Goal: Transaction & Acquisition: Purchase product/service

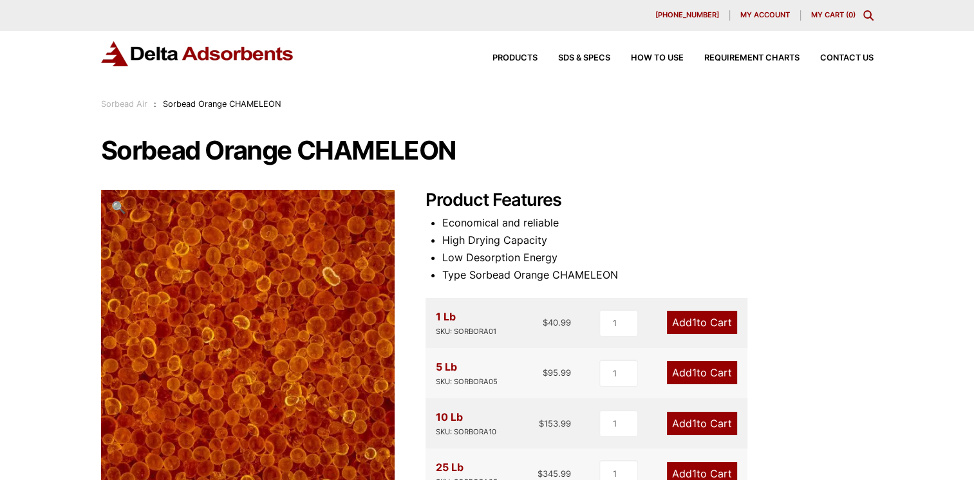
click at [701, 420] on link "Add 1 to Cart" at bounding box center [702, 423] width 70 height 23
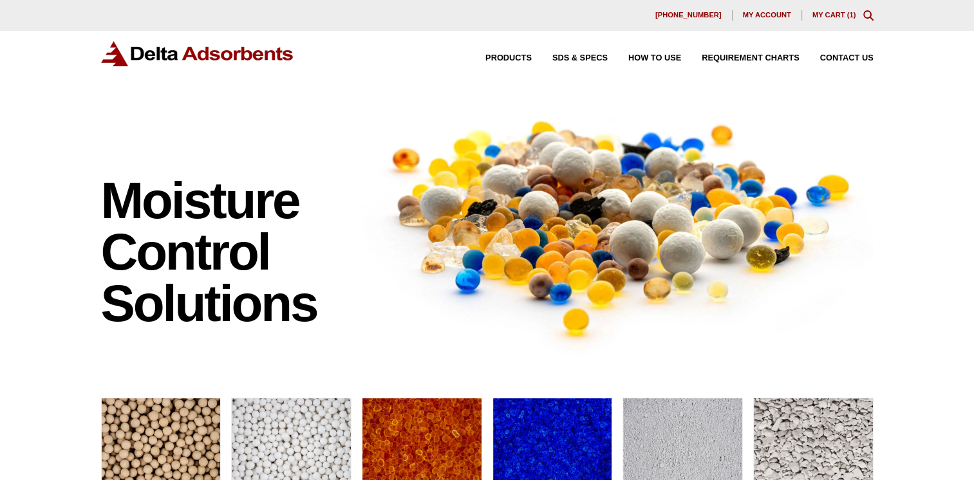
click at [824, 15] on link "My Cart ( 1 )" at bounding box center [835, 15] width 44 height 8
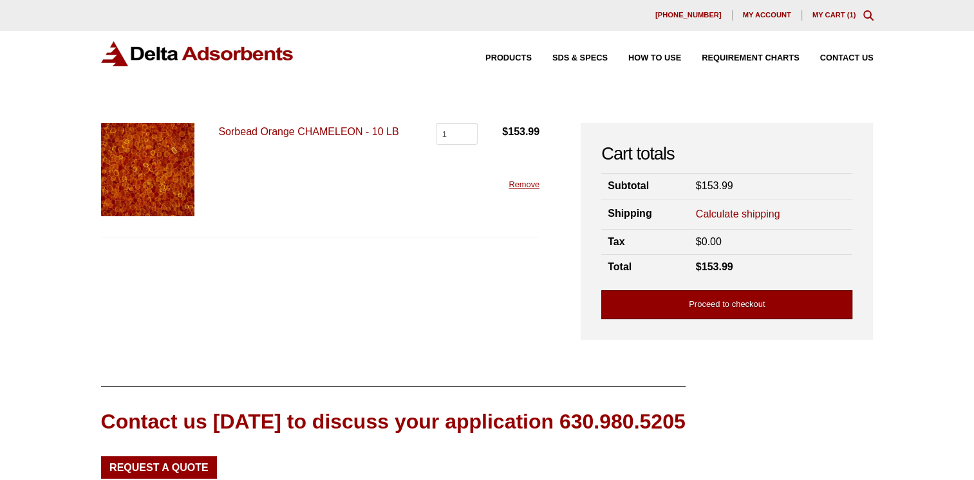
click at [690, 301] on link "Proceed to checkout" at bounding box center [727, 304] width 251 height 29
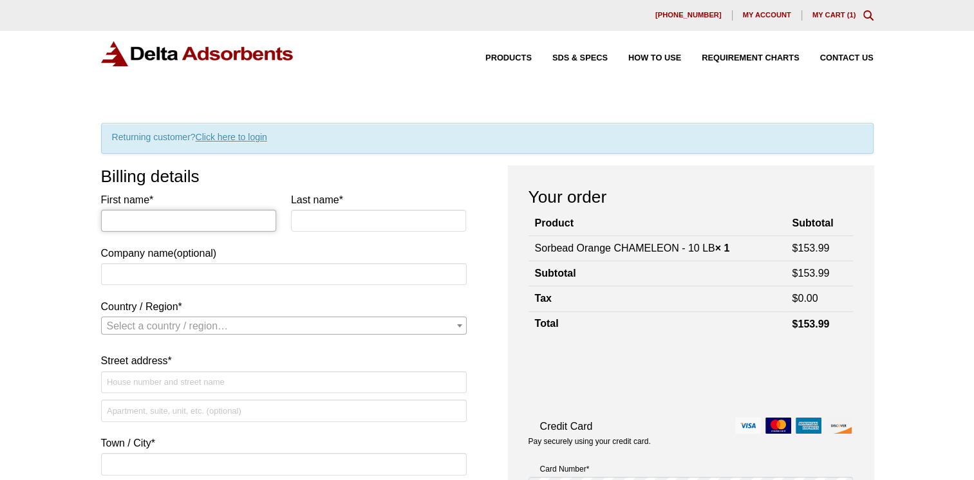
click at [135, 220] on input "First name *" at bounding box center [189, 221] width 176 height 22
type input "Michael"
type input "Heaton"
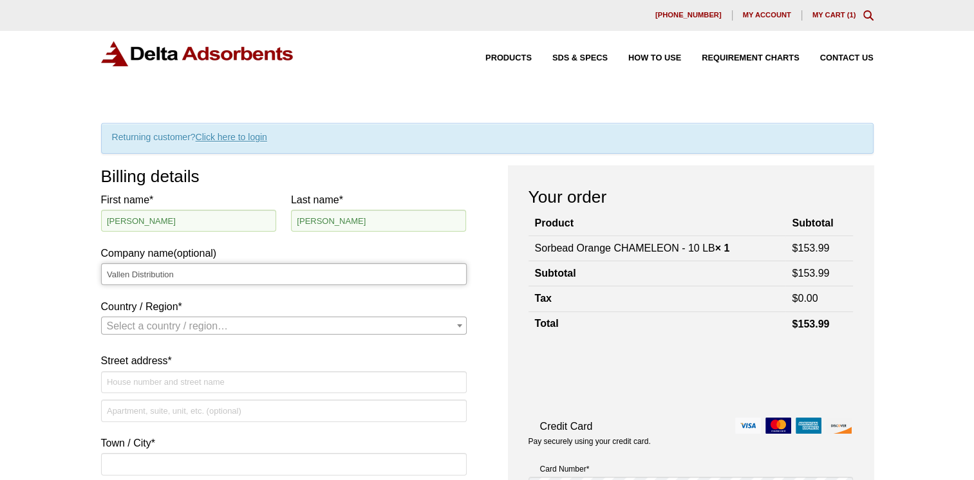
type input "Vallen Distribution"
click at [462, 326] on span "Country / Region" at bounding box center [459, 326] width 13 height 17
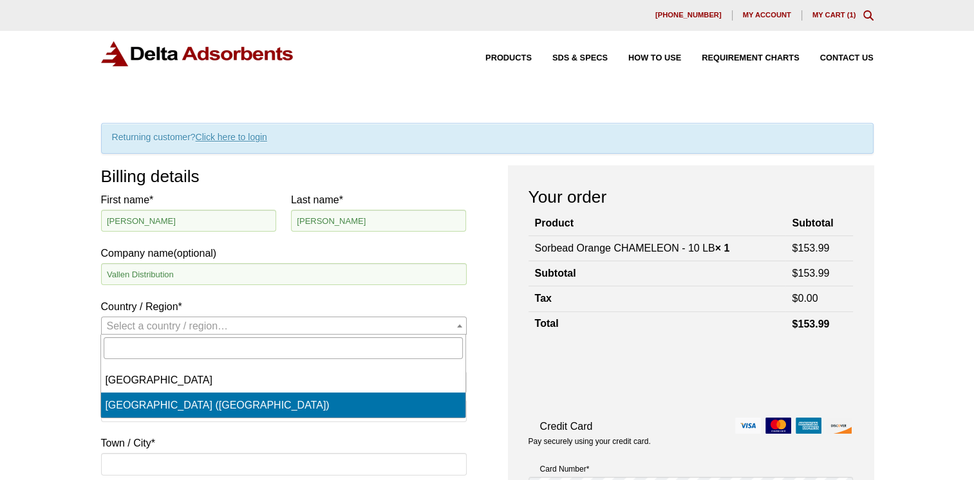
select select "US"
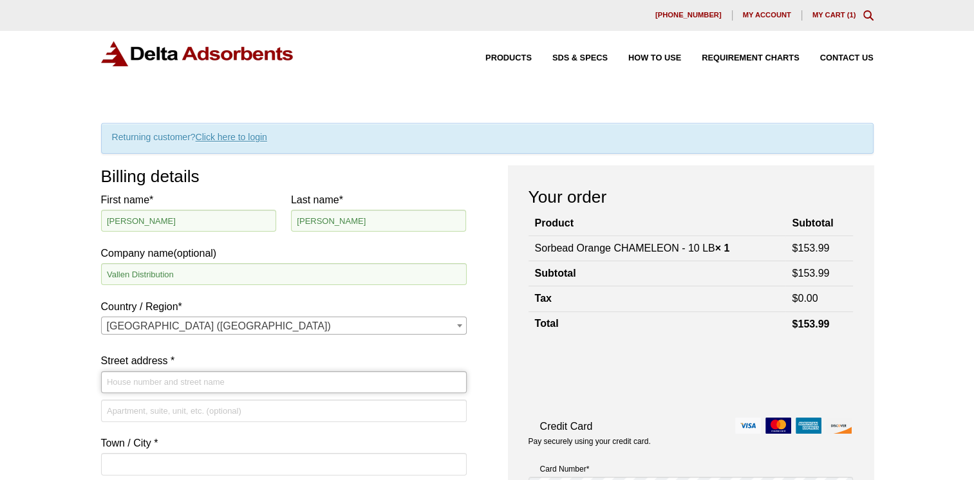
click at [126, 380] on input "Street address *" at bounding box center [284, 383] width 366 height 22
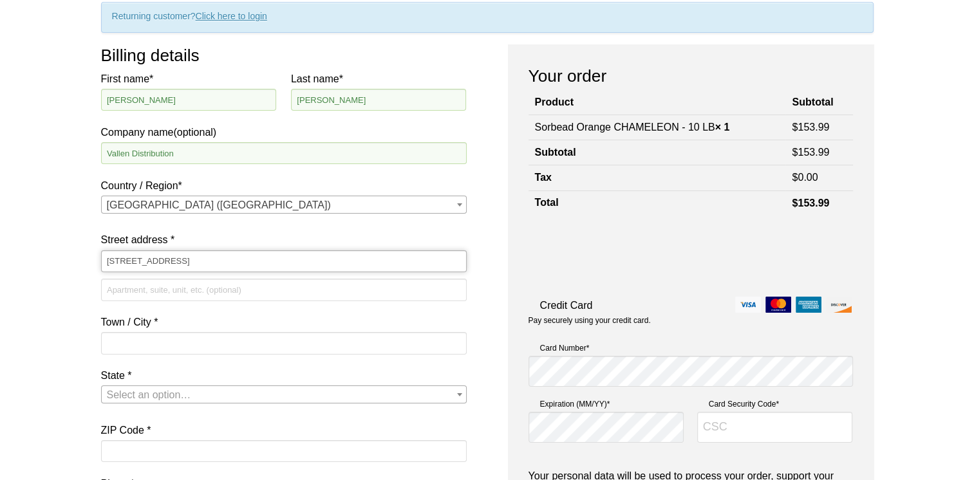
scroll to position [129, 0]
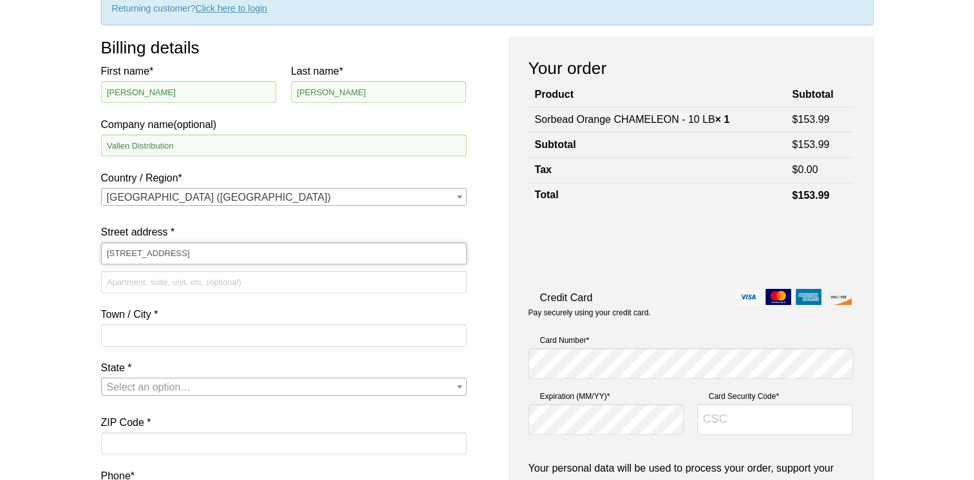
type input "[STREET_ADDRESS]"
click at [135, 331] on input "Town / City *" at bounding box center [284, 336] width 366 height 22
type input "Wimauma"
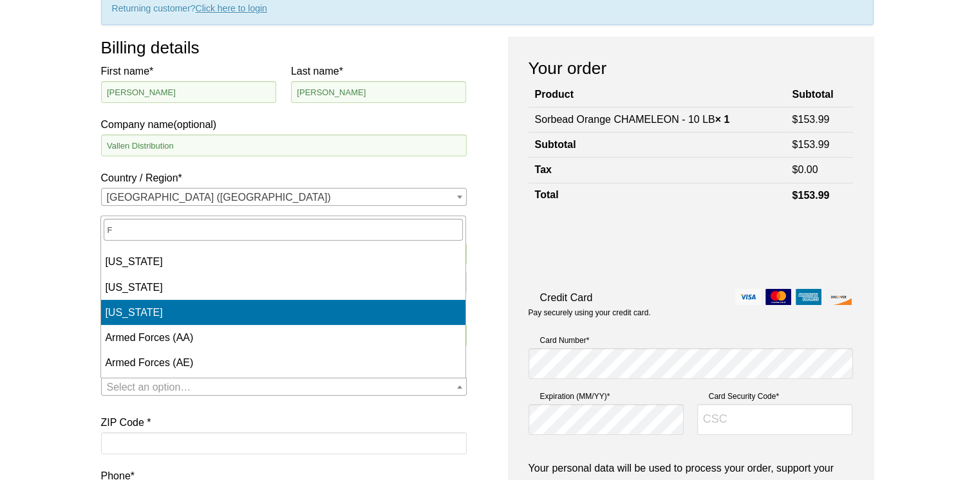
select select "FL"
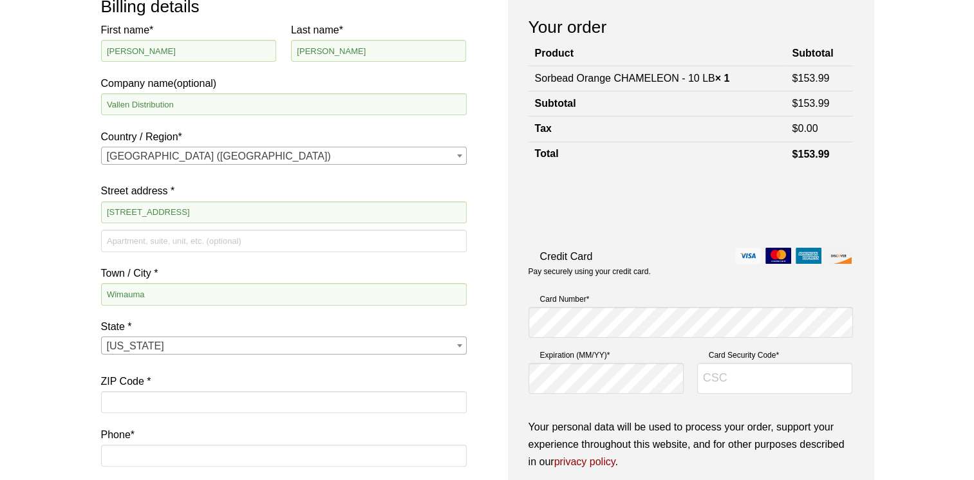
scroll to position [193, 0]
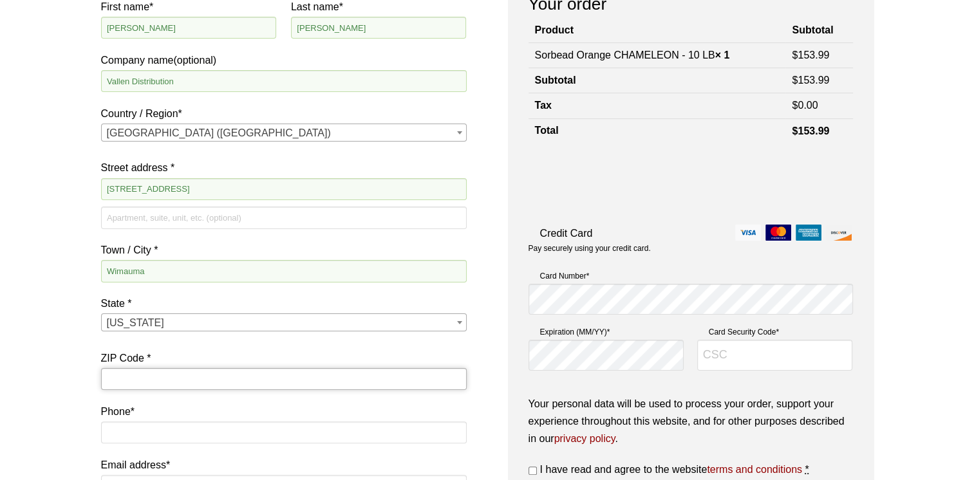
click at [122, 378] on input "ZIP Code *" at bounding box center [284, 379] width 366 height 22
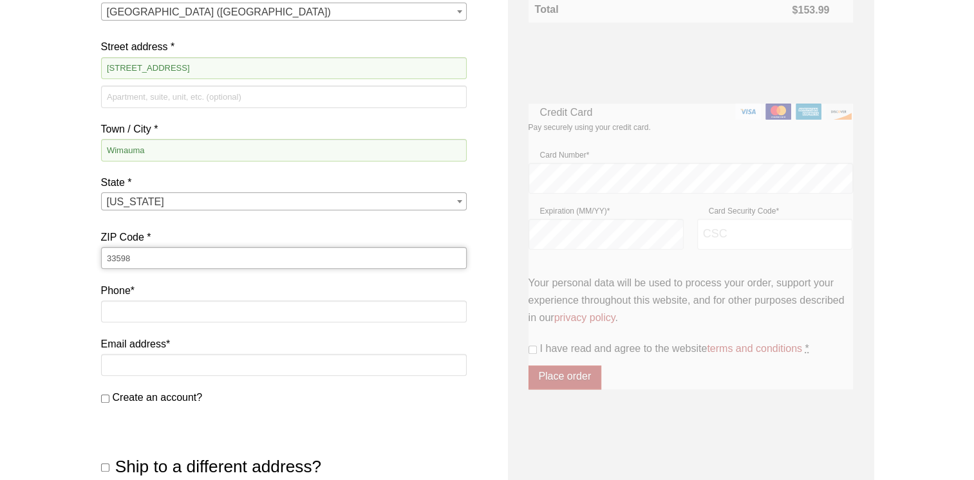
scroll to position [322, 0]
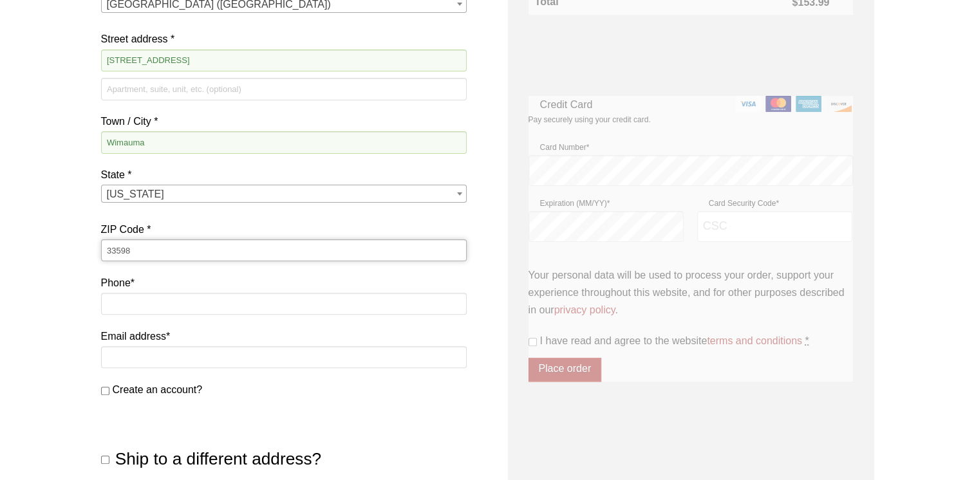
type input "33598"
click at [126, 303] on input "Phone *" at bounding box center [284, 304] width 366 height 22
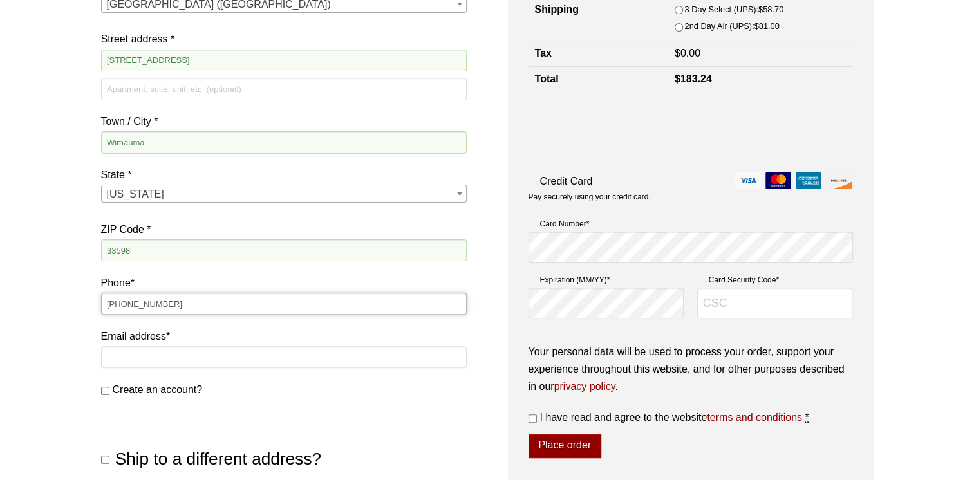
type input "[PHONE_NUMBER]"
click at [121, 352] on input "Email address *" at bounding box center [284, 358] width 366 height 22
type input "[EMAIL_ADDRESS][DOMAIN_NAME]"
click at [104, 392] on input "Create an account?" at bounding box center [105, 391] width 8 height 8
checkbox input "true"
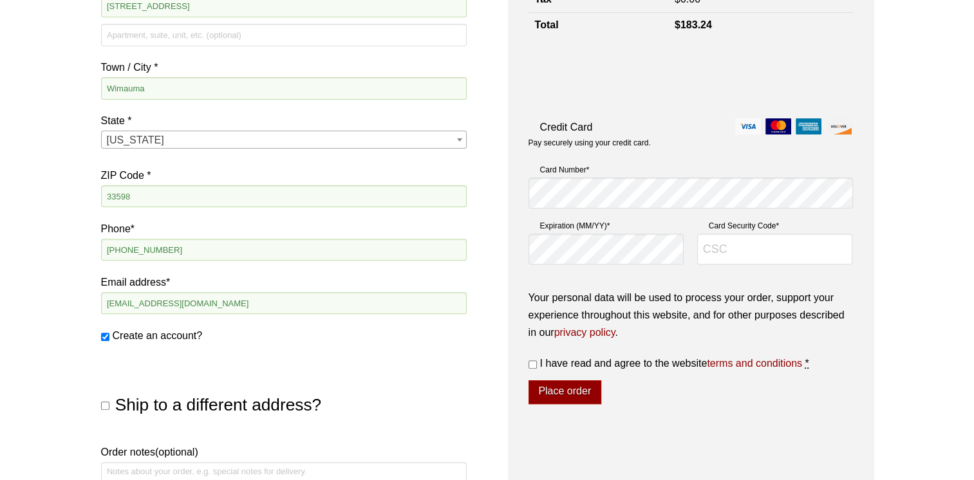
scroll to position [515, 0]
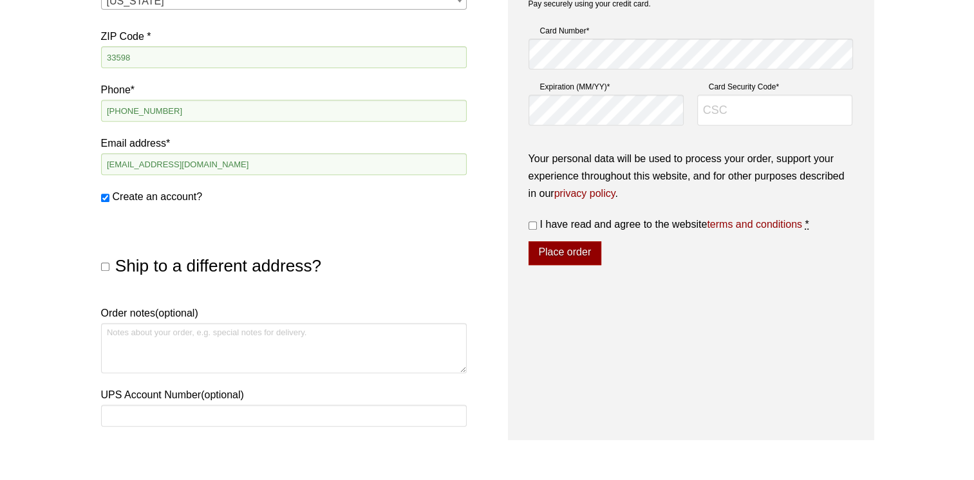
click at [104, 269] on input "Ship to a different address?" at bounding box center [105, 267] width 8 height 8
checkbox input "true"
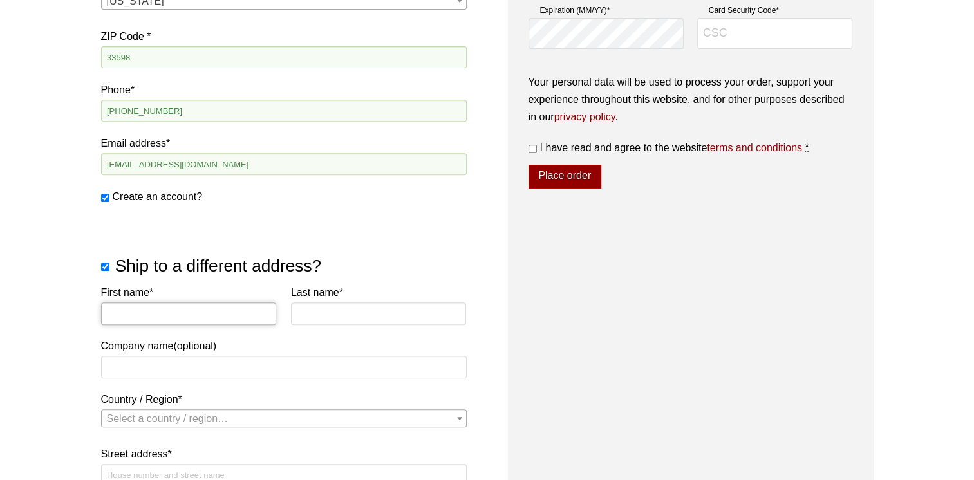
click at [120, 316] on input "First name *" at bounding box center [189, 314] width 176 height 22
type input "JORGE"
click at [307, 305] on input "Last name *" at bounding box center [379, 314] width 176 height 22
type input "Velazquez"
click at [121, 364] on input "Company name (optional)" at bounding box center [284, 367] width 366 height 22
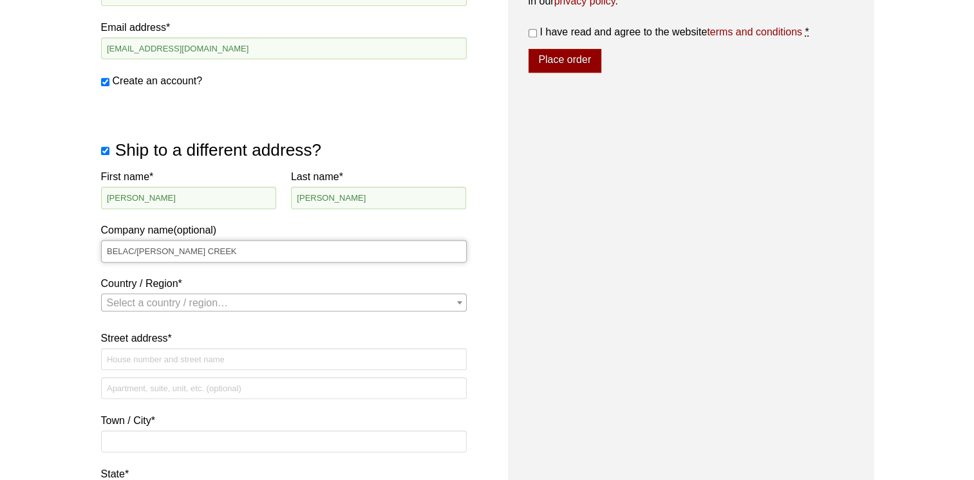
scroll to position [644, 0]
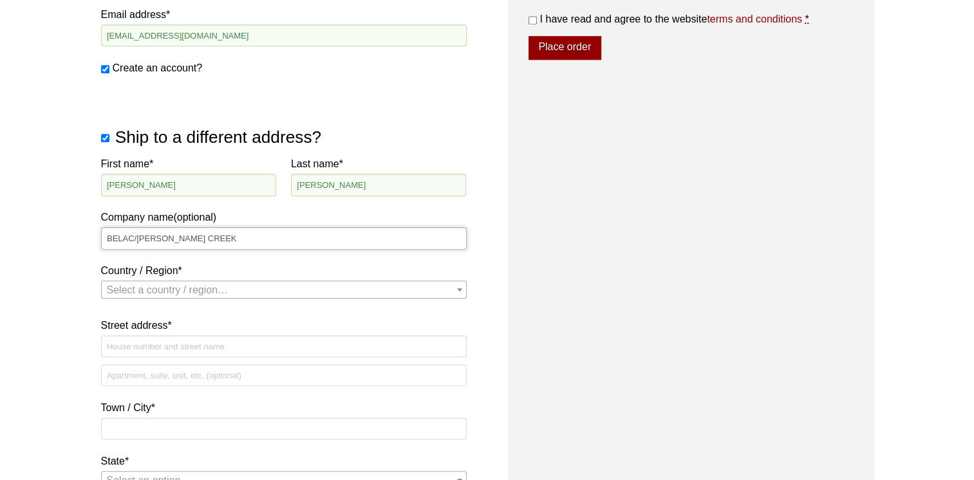
type input "BELAC/[PERSON_NAME] CREEK"
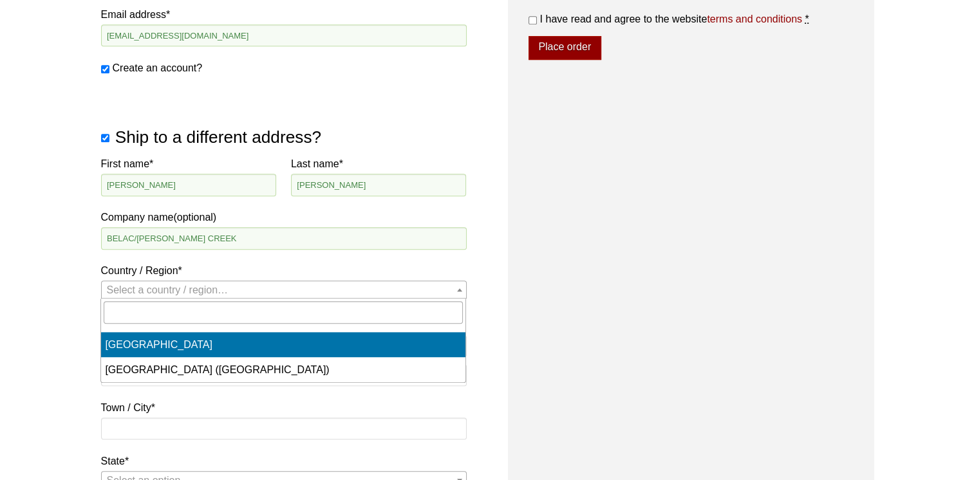
click at [141, 292] on span "Select a country / region…" at bounding box center [168, 290] width 122 height 11
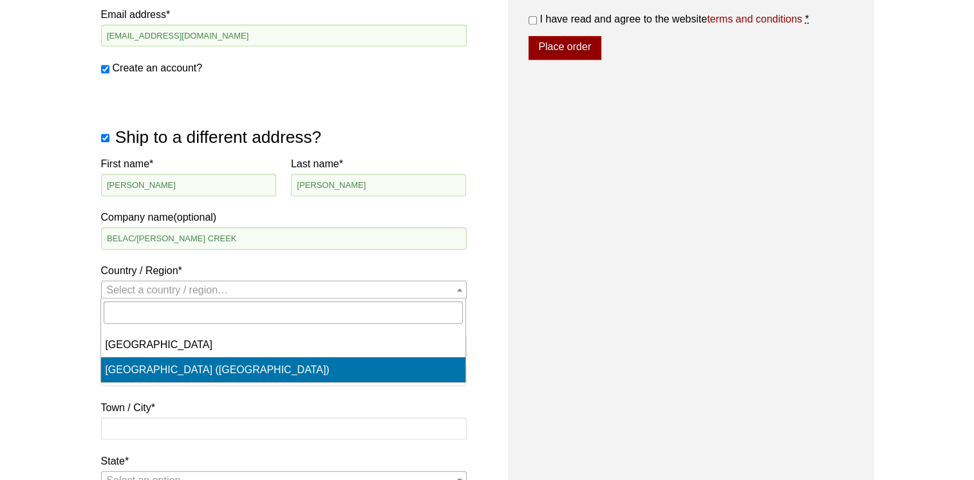
select select "US"
select select "FL"
select select "US"
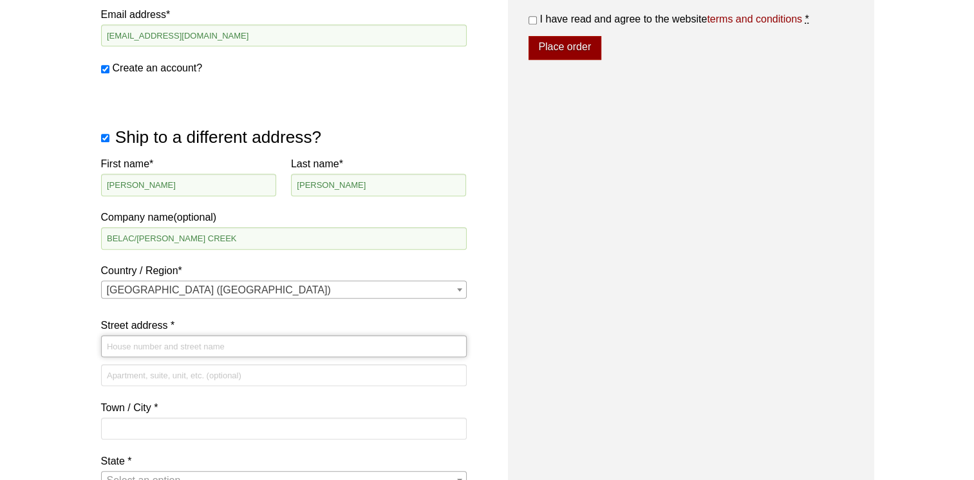
click at [111, 344] on input "Street address *" at bounding box center [284, 347] width 366 height 22
type input "[STREET_ADDRESS][PERSON_NAME]"
click at [131, 375] on input "Apartment, suite, unit, etc. (optional)" at bounding box center [284, 376] width 366 height 22
type input "SUITE 300"
click at [128, 428] on input "Town / City *" at bounding box center [284, 429] width 366 height 22
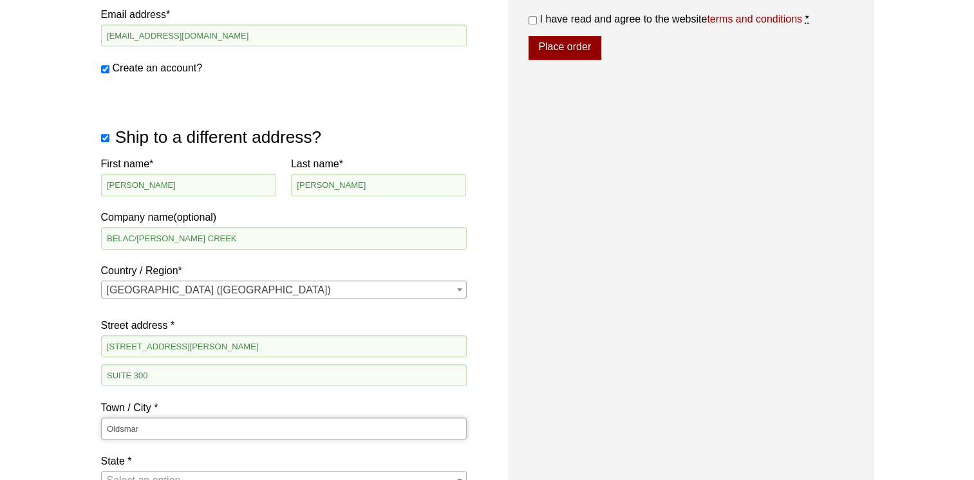
type input "Oldsmar"
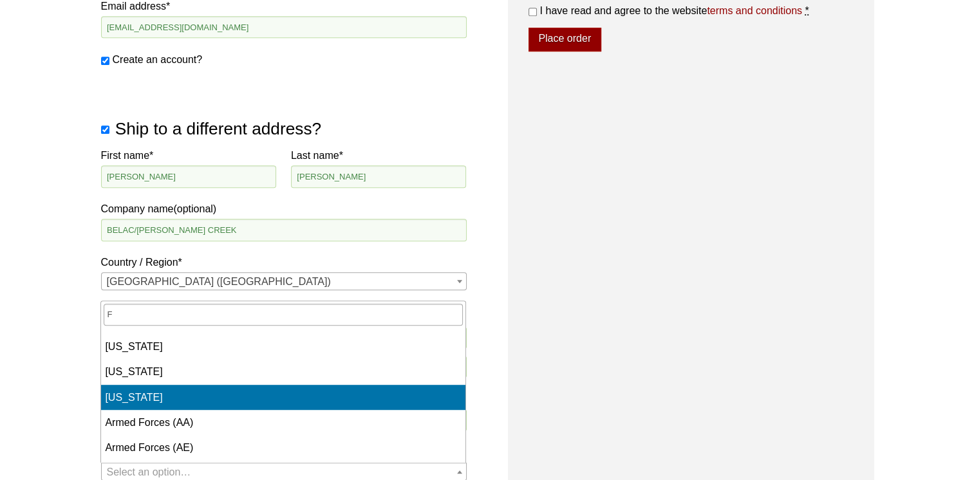
select select "FL"
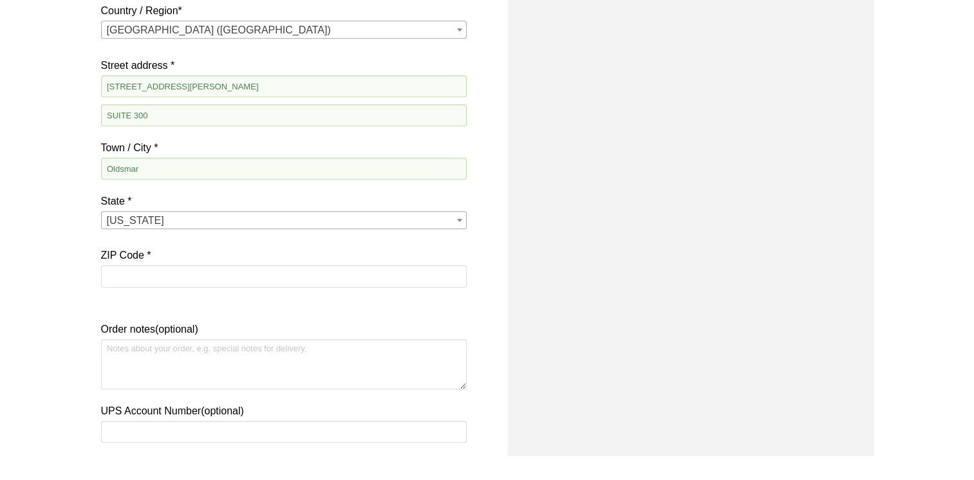
scroll to position [910, 0]
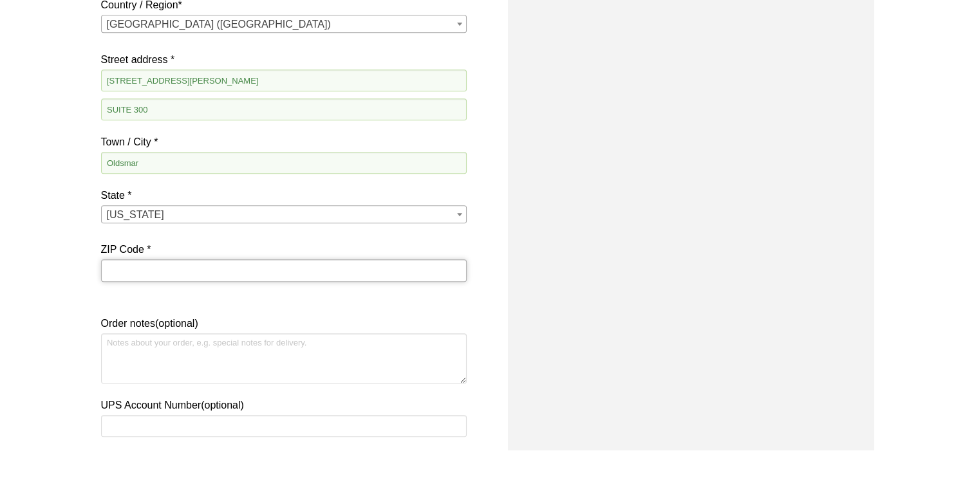
click at [126, 272] on input "ZIP Code *" at bounding box center [284, 271] width 366 height 22
type input "34677"
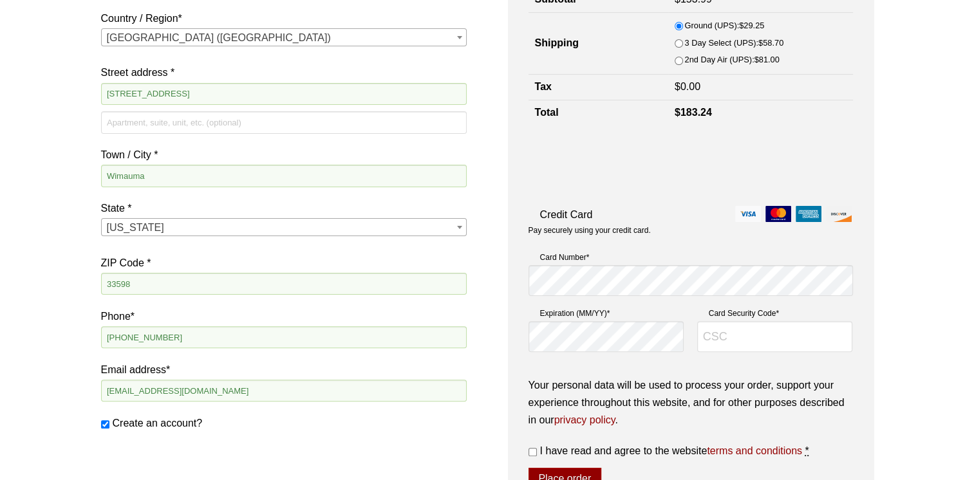
scroll to position [224, 0]
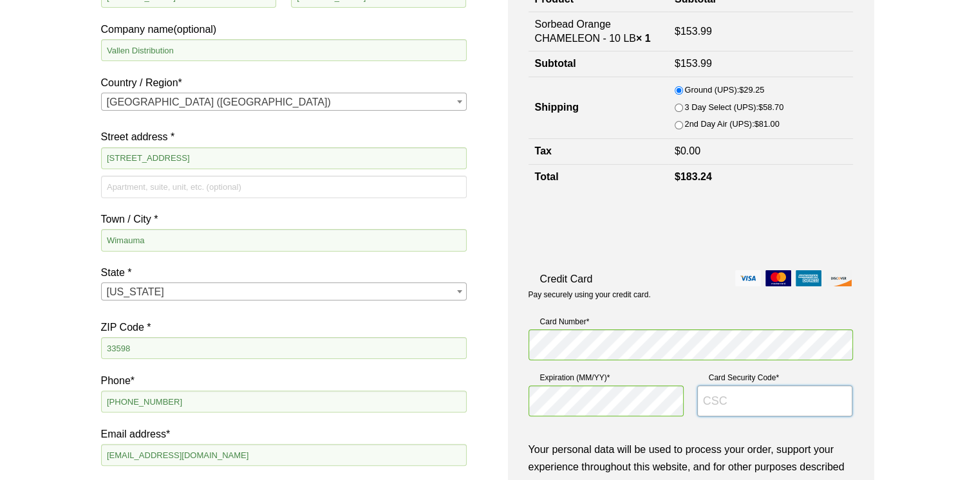
click at [765, 403] on input "Card Security Code *" at bounding box center [776, 401] width 156 height 31
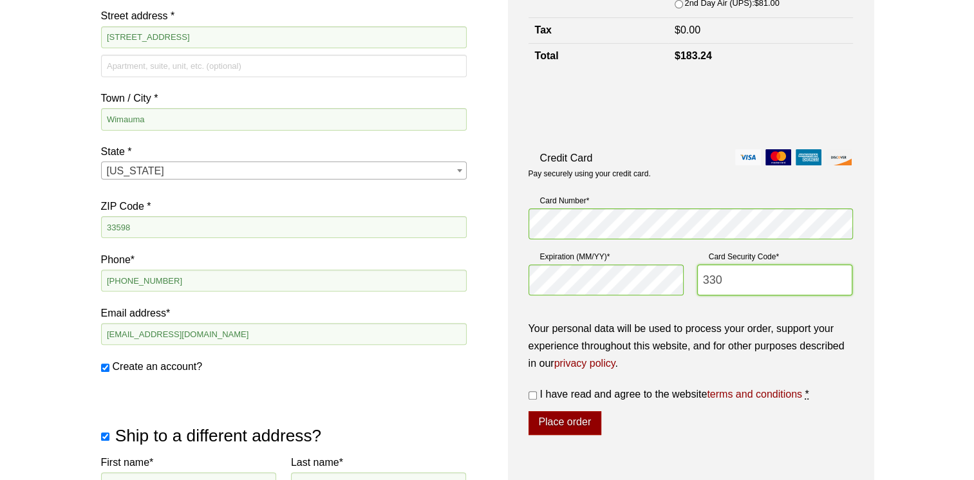
scroll to position [353, 0]
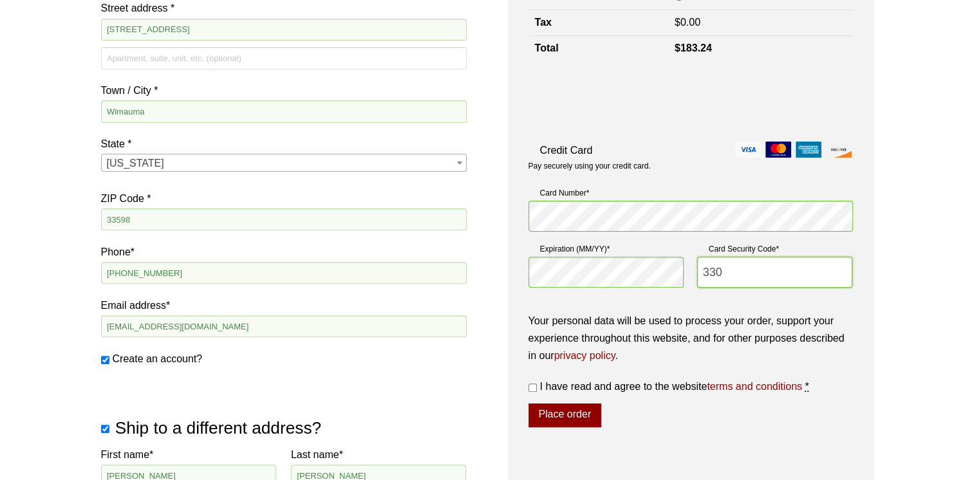
type input "330"
click at [531, 388] on input "I have read and agree to the website terms and conditions *" at bounding box center [533, 388] width 8 height 8
checkbox input "true"
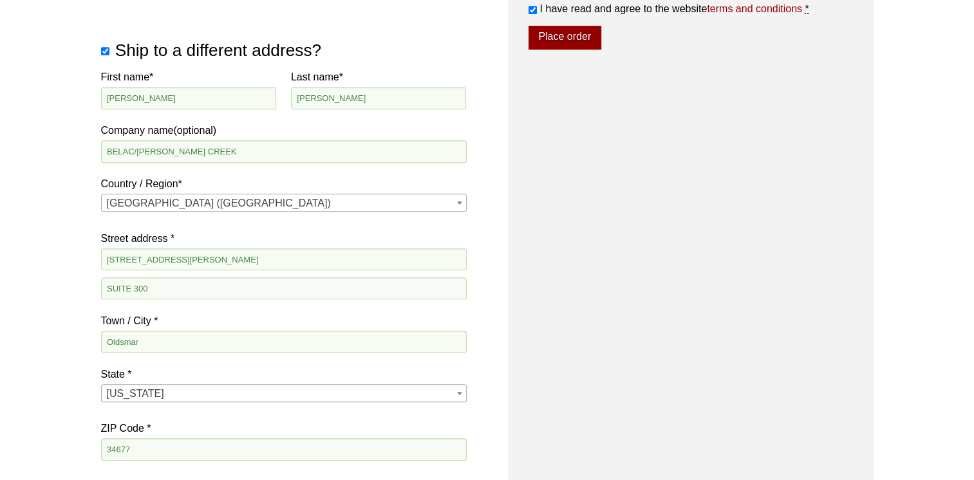
scroll to position [216, 0]
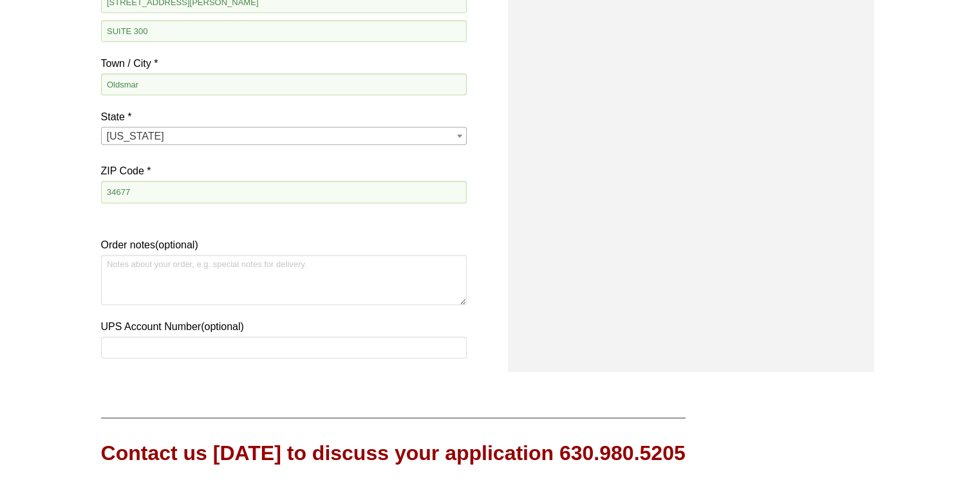
scroll to position [1190, 0]
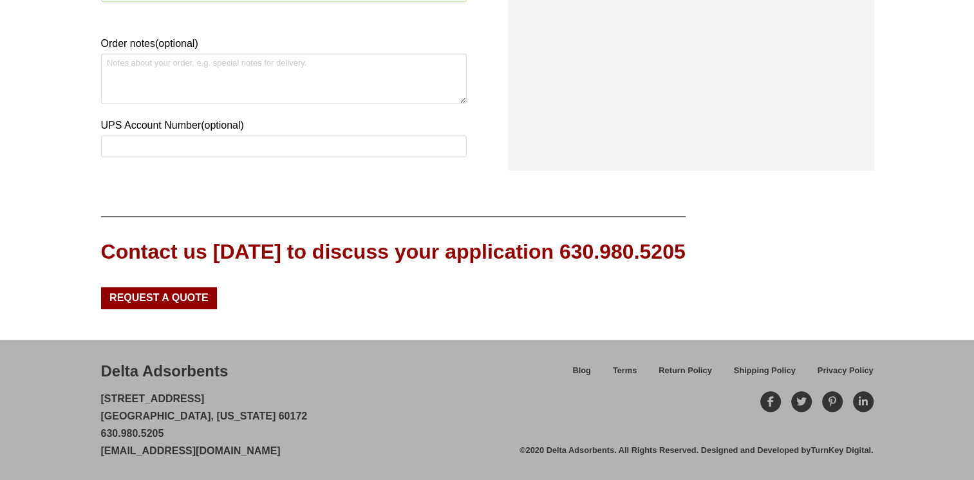
drag, startPoint x: 101, startPoint y: 394, endPoint x: 206, endPoint y: 394, distance: 105.0
click at [206, 394] on p "28 Congress Circle W. Roselle, Illinois 60172 630.980.5205 customerservice@delt…" at bounding box center [204, 425] width 207 height 70
drag, startPoint x: 206, startPoint y: 394, endPoint x: 151, endPoint y: 399, distance: 55.6
copy p "28 Congress Circle W"
click at [866, 231] on div "Contact us today to discuss your application 630.980.5205 Request a Quote" at bounding box center [487, 262] width 773 height 93
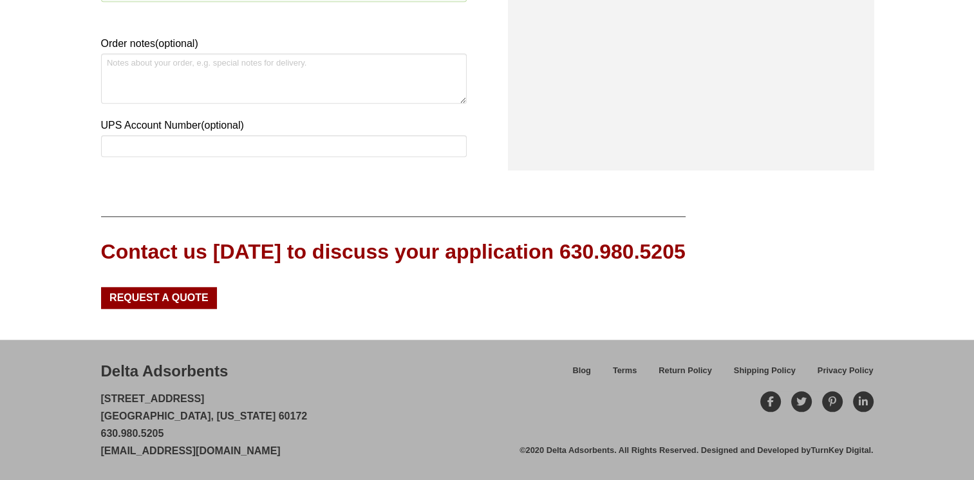
click at [102, 419] on p "28 Congress Circle W. Roselle, Illinois 60172 630.980.5205 customerservice@delt…" at bounding box center [204, 425] width 207 height 70
click at [863, 218] on div "Contact us today to discuss your application 630.980.5205 Request a Quote" at bounding box center [487, 262] width 773 height 93
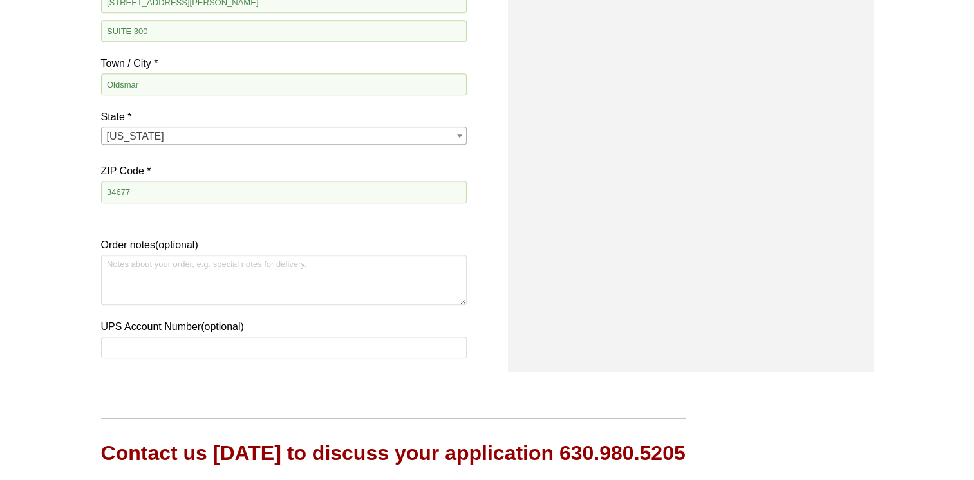
scroll to position [997, 0]
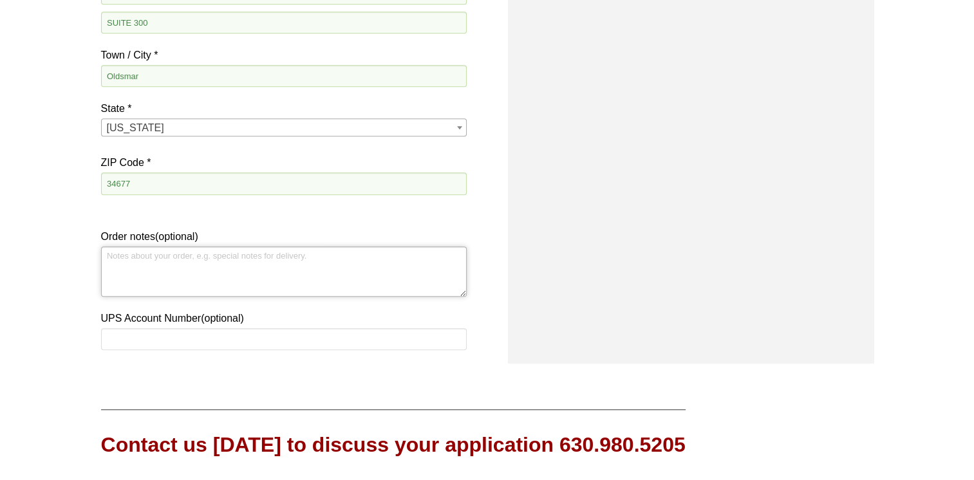
click at [122, 258] on textarea "Order notes (optional)" at bounding box center [284, 272] width 366 height 50
click at [129, 259] on textarea "PO" at bounding box center [284, 272] width 366 height 50
paste textarea "7733756"
click at [106, 261] on textarea "PO 7733756" at bounding box center [284, 272] width 366 height 50
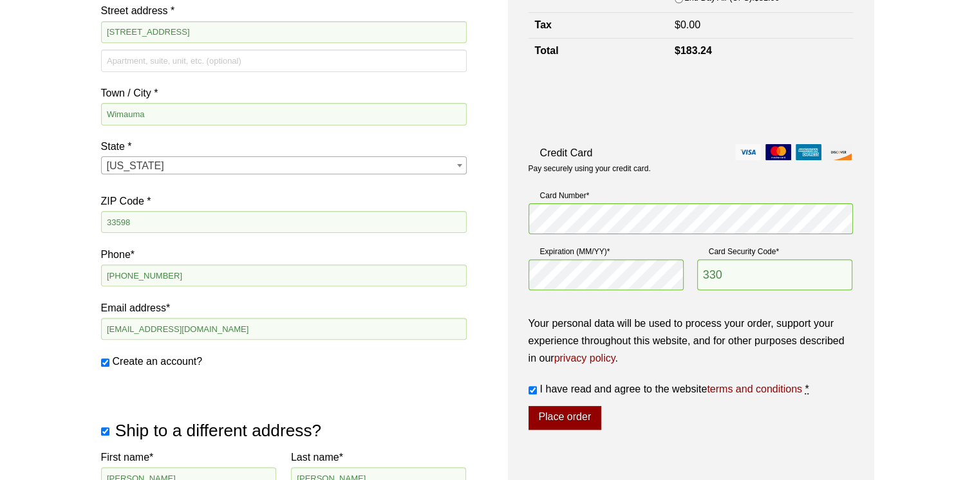
scroll to position [224, 0]
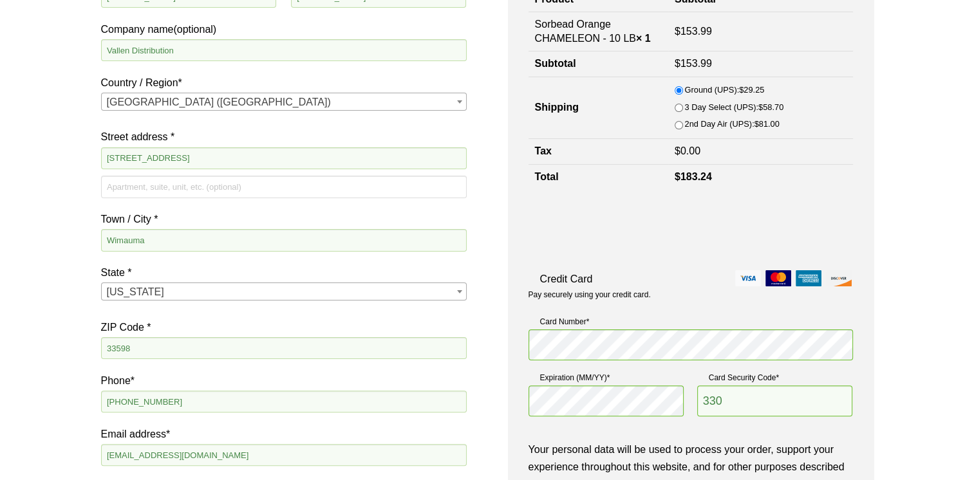
type textarea "VALLEN PO 7733756"
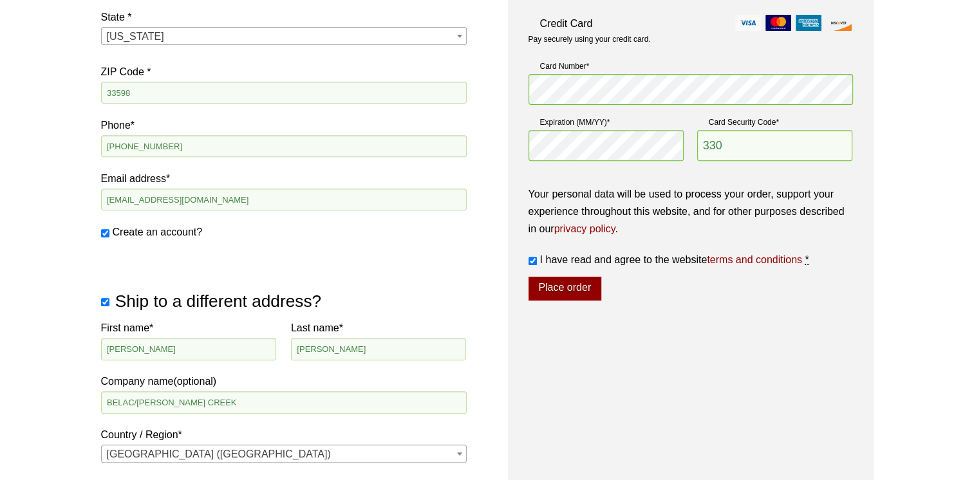
scroll to position [482, 0]
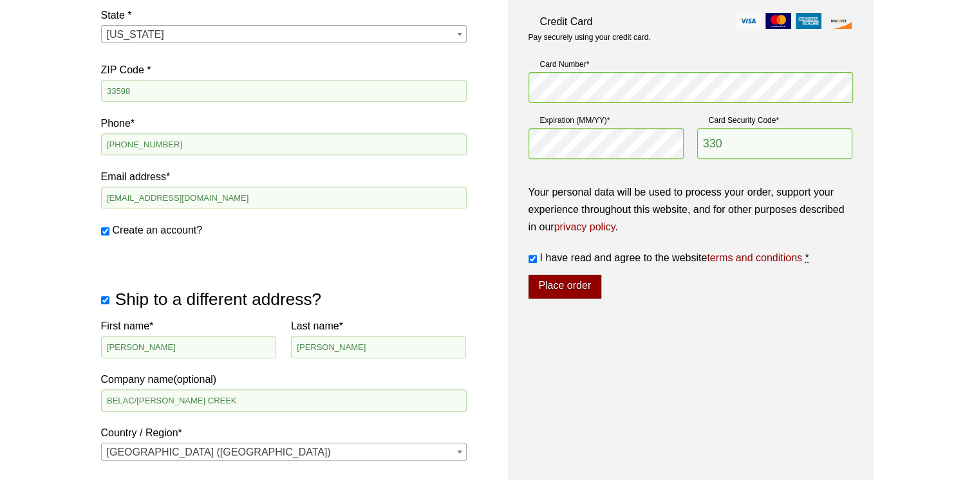
click at [566, 289] on button "Place order" at bounding box center [565, 287] width 73 height 24
